Goal: Check status

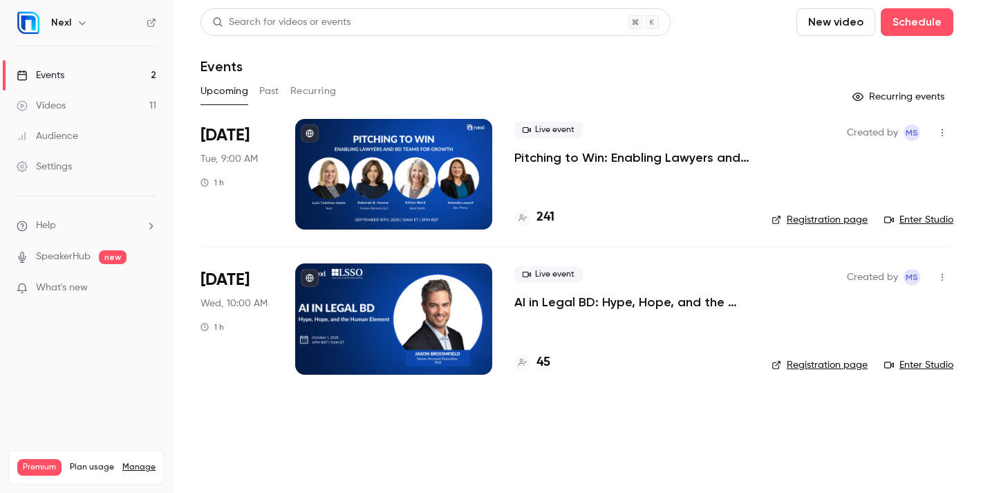
click at [276, 89] on button "Past" at bounding box center [269, 91] width 20 height 22
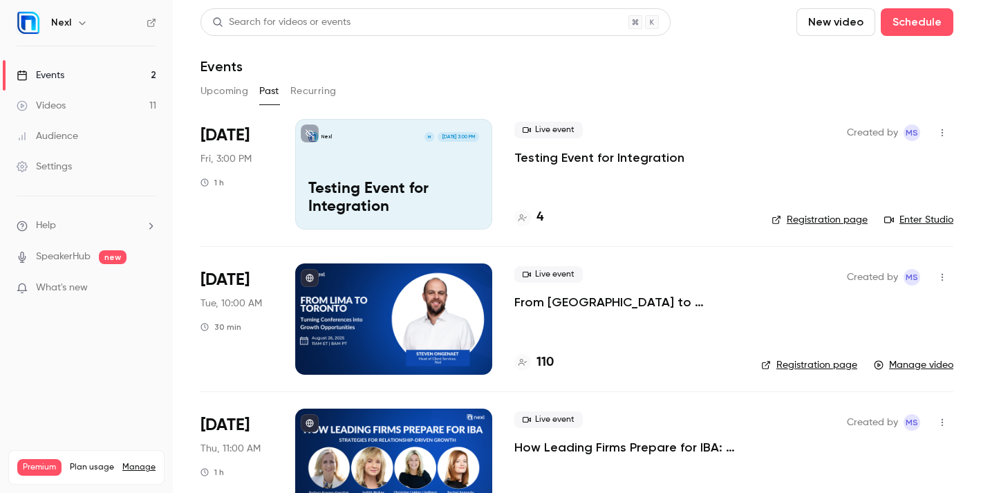
click at [228, 83] on button "Upcoming" at bounding box center [225, 91] width 48 height 22
